Goal: Information Seeking & Learning: Learn about a topic

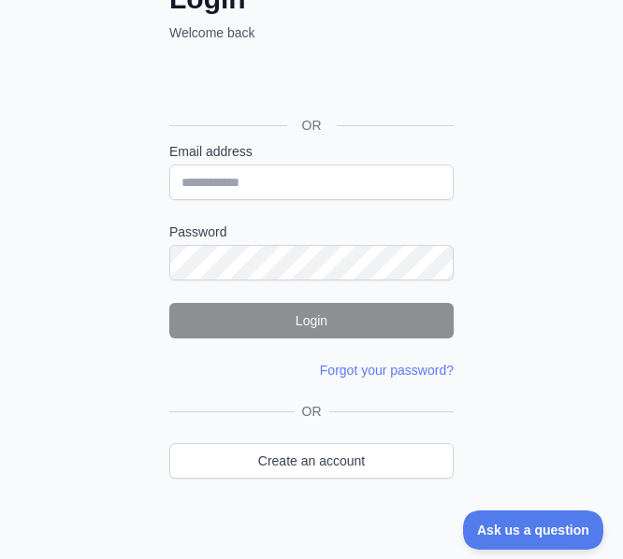
scroll to position [196, 0]
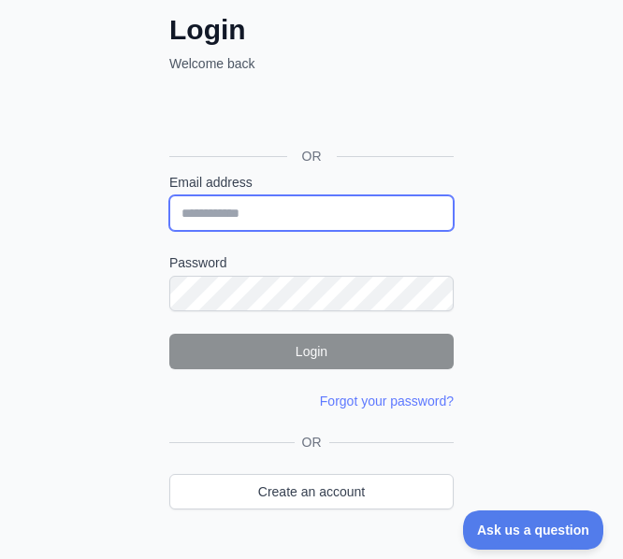
click at [302, 215] on input "Email address" at bounding box center [311, 213] width 284 height 36
type input "**********"
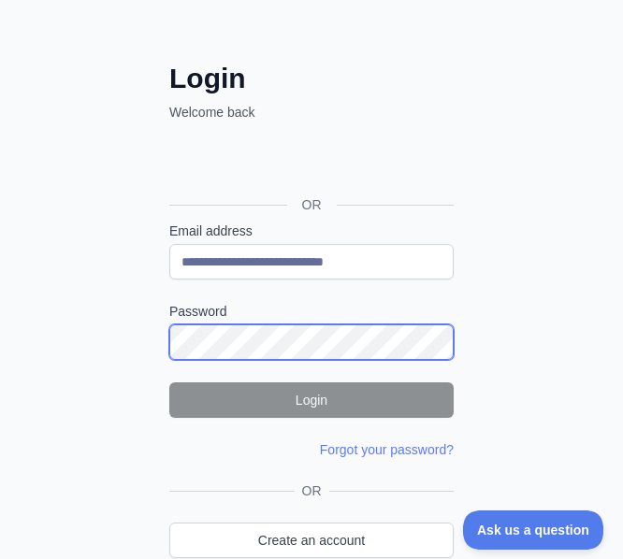
scroll to position [148, 0]
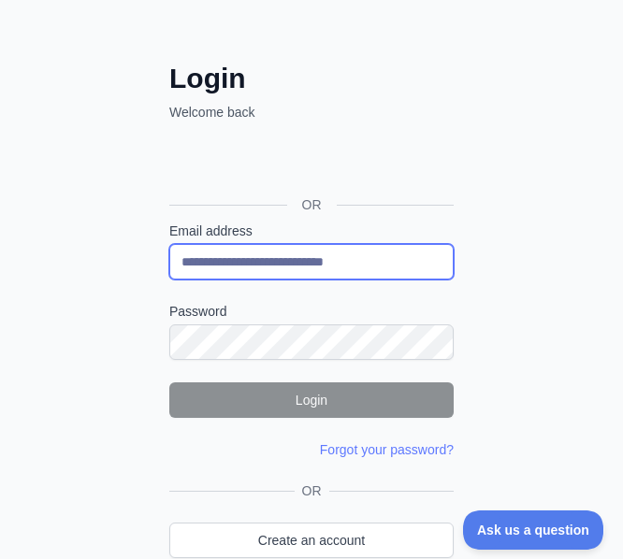
drag, startPoint x: 410, startPoint y: 267, endPoint x: 22, endPoint y: 226, distance: 390.1
click at [22, 226] on div "**********" at bounding box center [311, 269] width 623 height 834
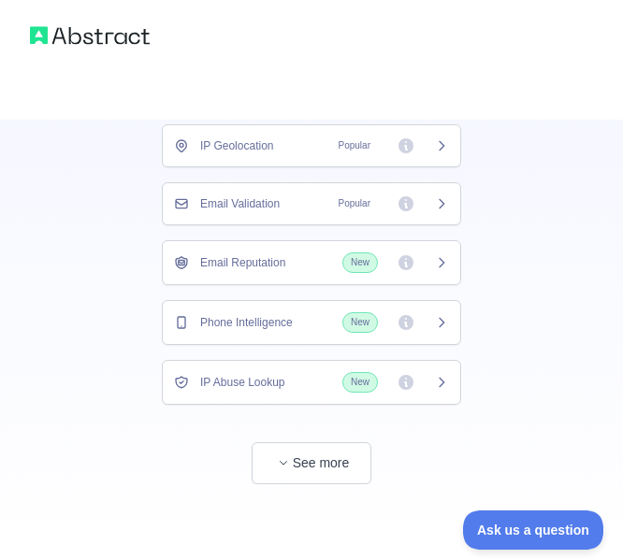
scroll to position [137, 0]
click at [314, 458] on button "See more" at bounding box center [311, 463] width 120 height 42
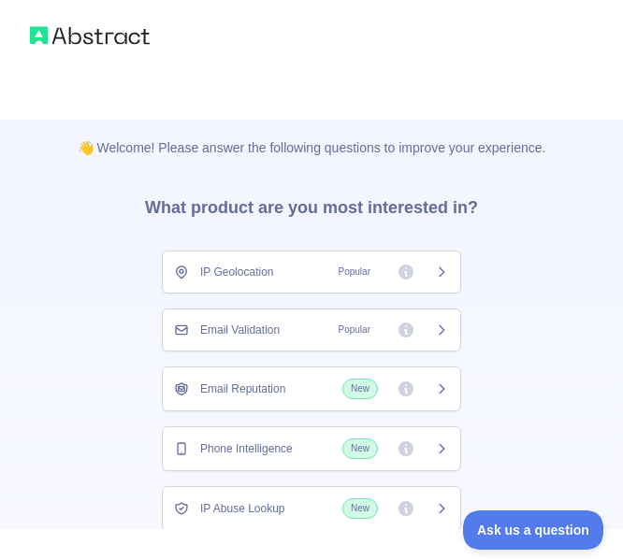
scroll to position [12, 0]
click at [278, 395] on div "Email Reputation New" at bounding box center [311, 388] width 275 height 21
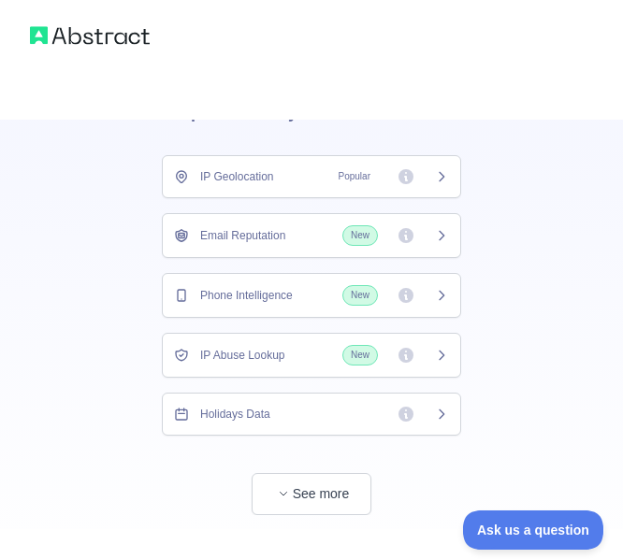
scroll to position [137, 0]
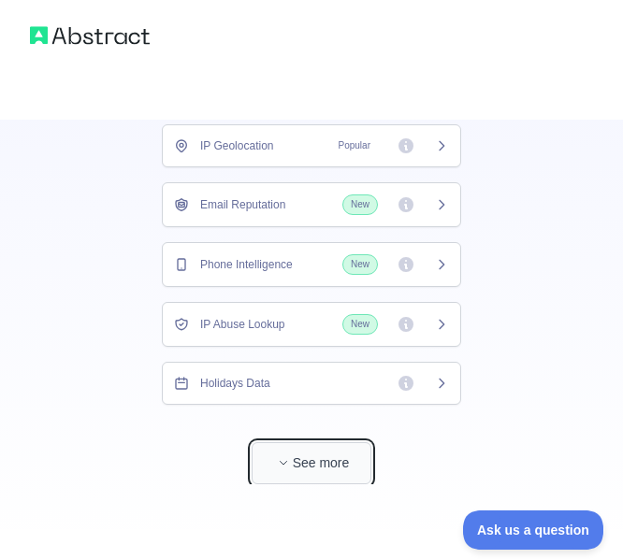
click at [294, 453] on button "See more" at bounding box center [311, 463] width 120 height 42
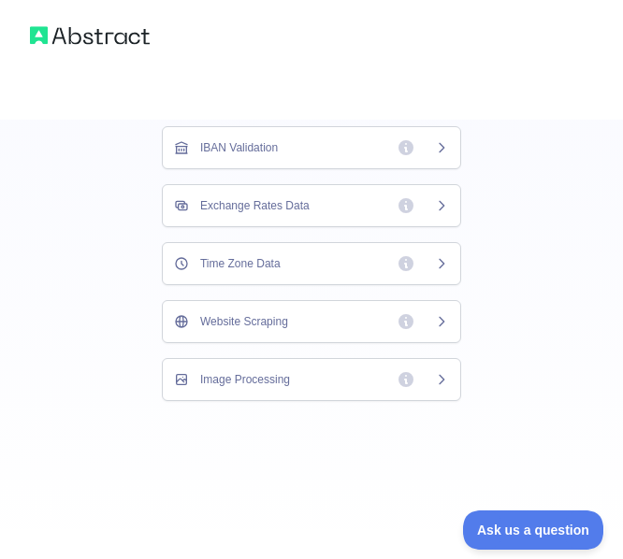
scroll to position [675, 0]
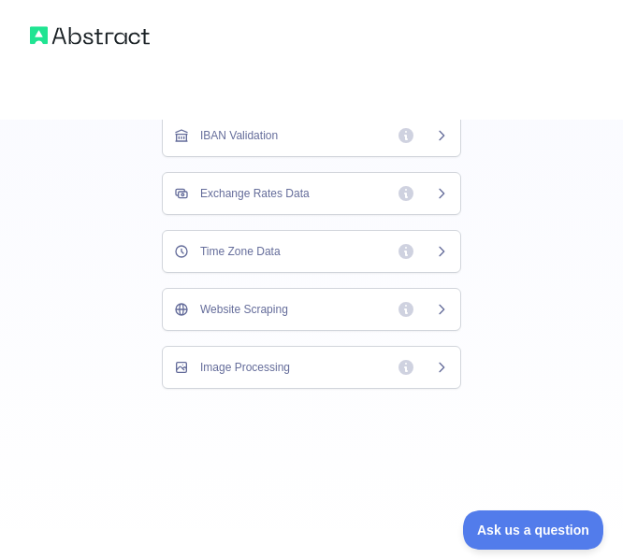
click at [295, 250] on div "Time Zone Data" at bounding box center [311, 251] width 275 height 19
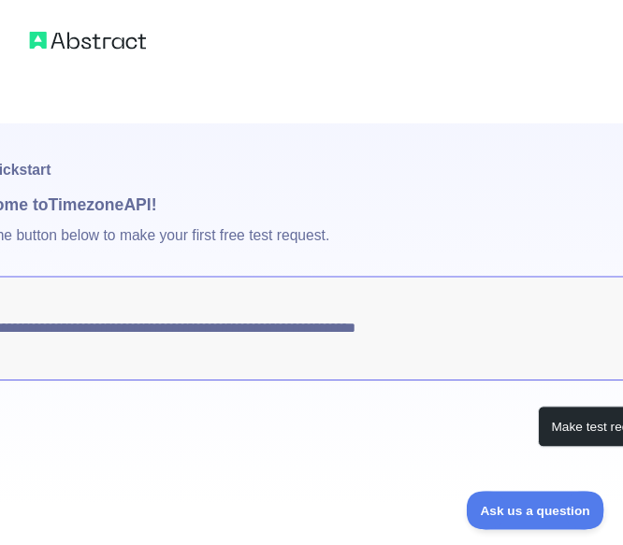
scroll to position [0, 45]
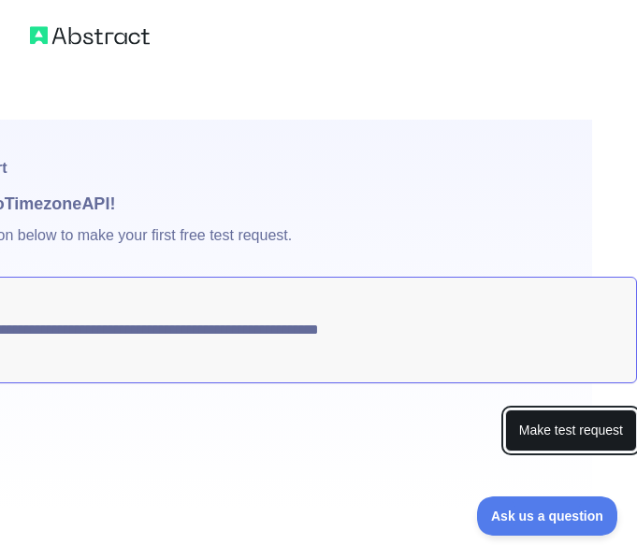
click at [583, 418] on button "Make test request" at bounding box center [571, 430] width 132 height 42
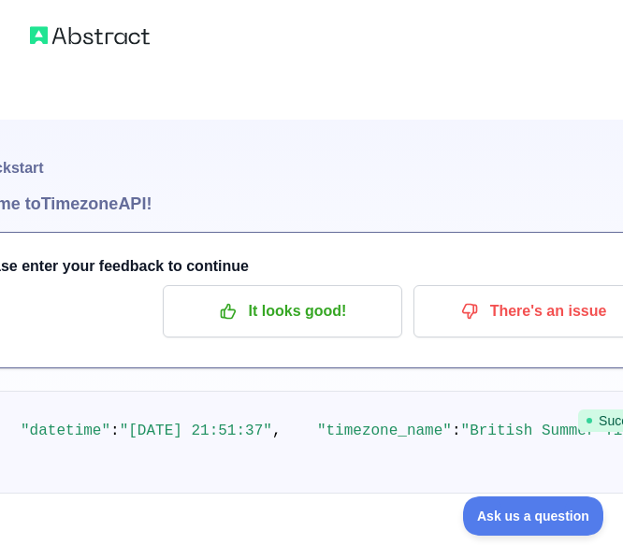
scroll to position [0, 0]
